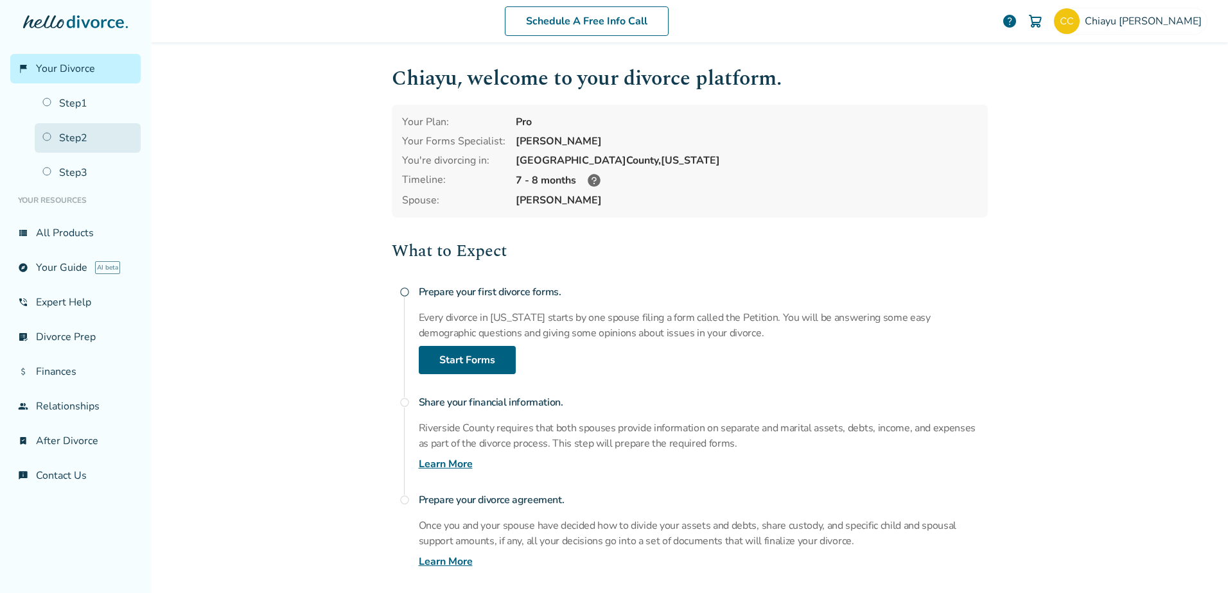
click at [94, 142] on link "Step 2" at bounding box center [88, 138] width 106 height 30
